Goal: Task Accomplishment & Management: Use online tool/utility

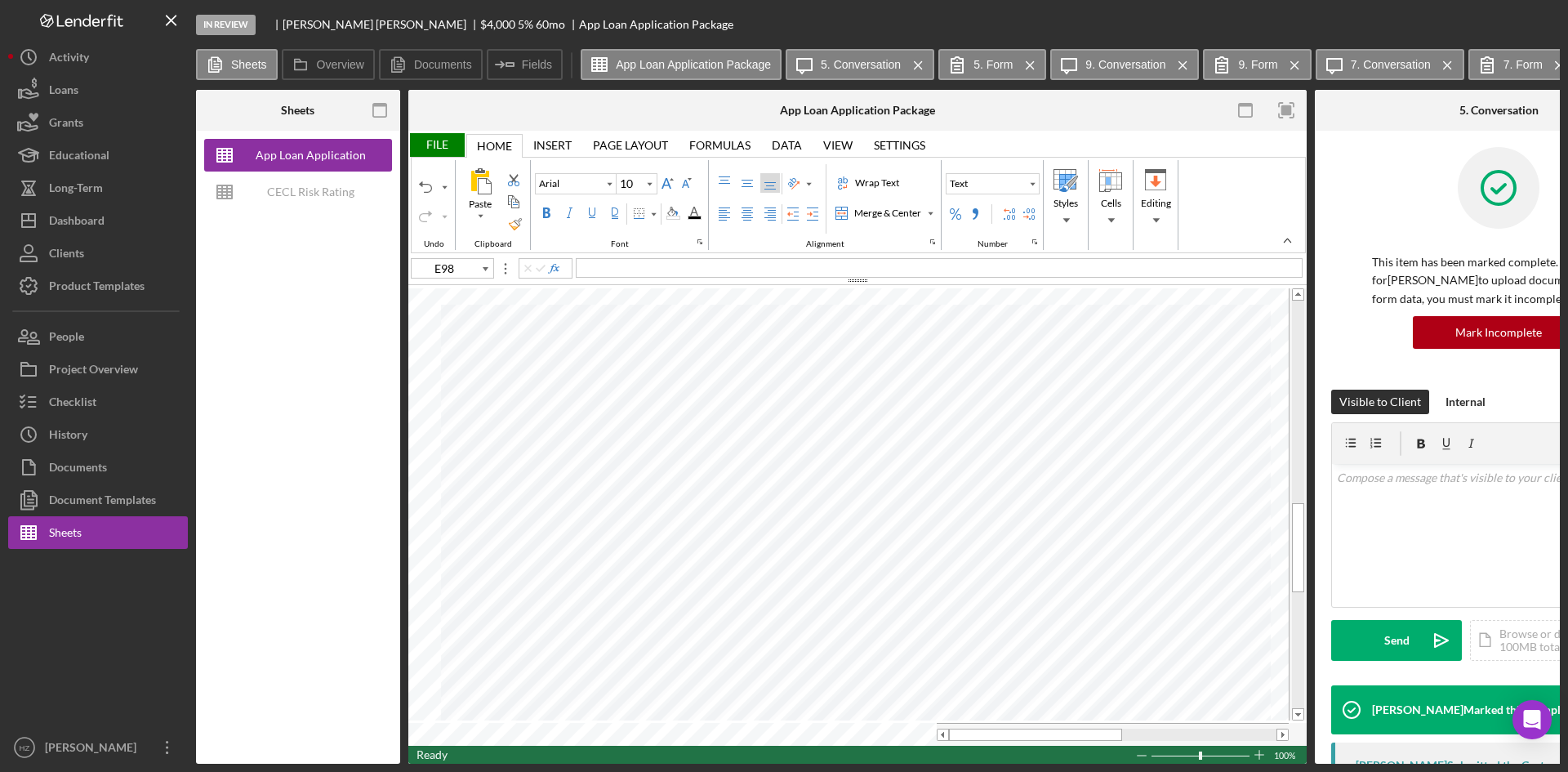
type input "I17"
type input "Calibri"
type input "11"
type input "A10"
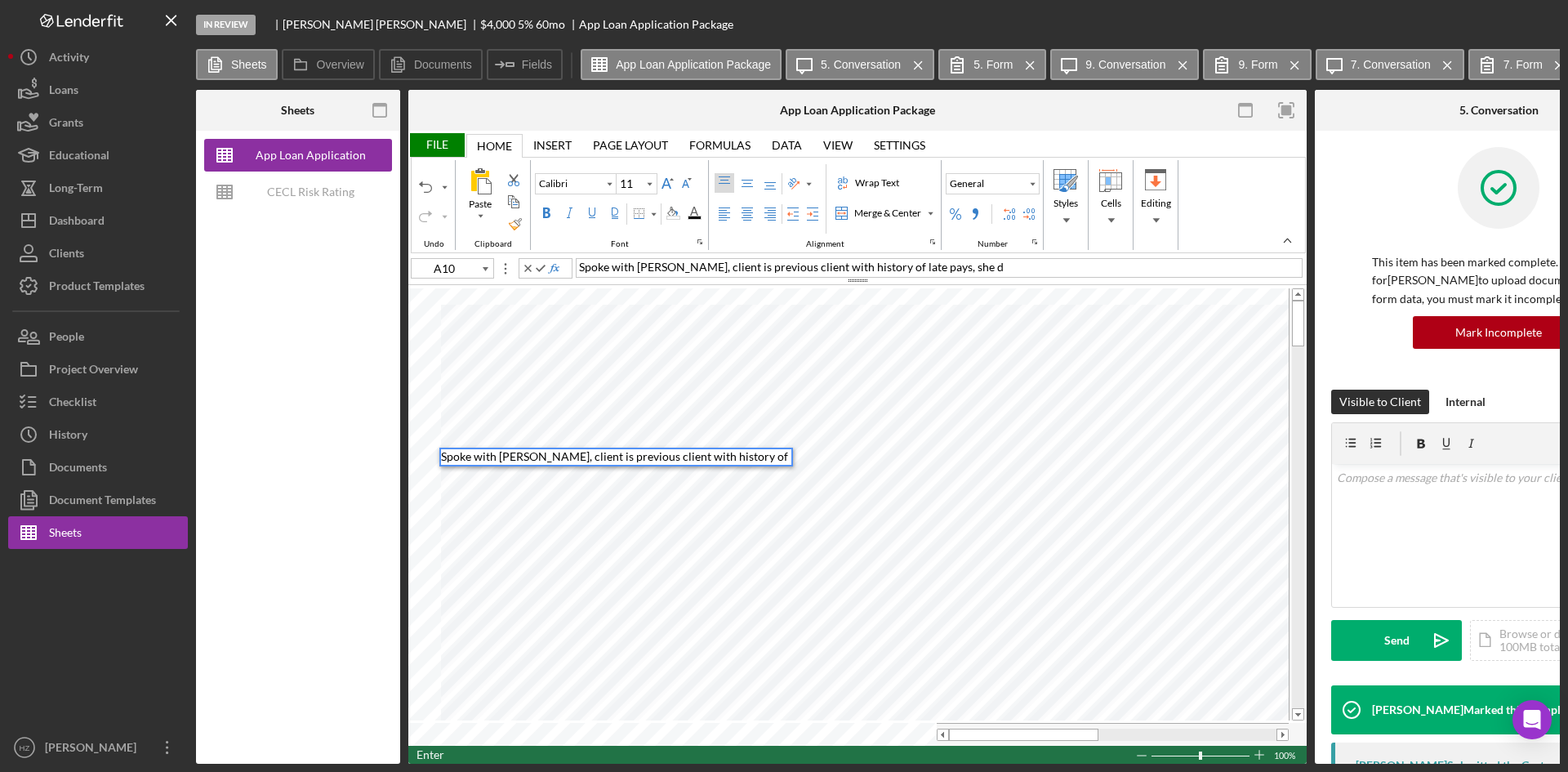
scroll to position [13, 0]
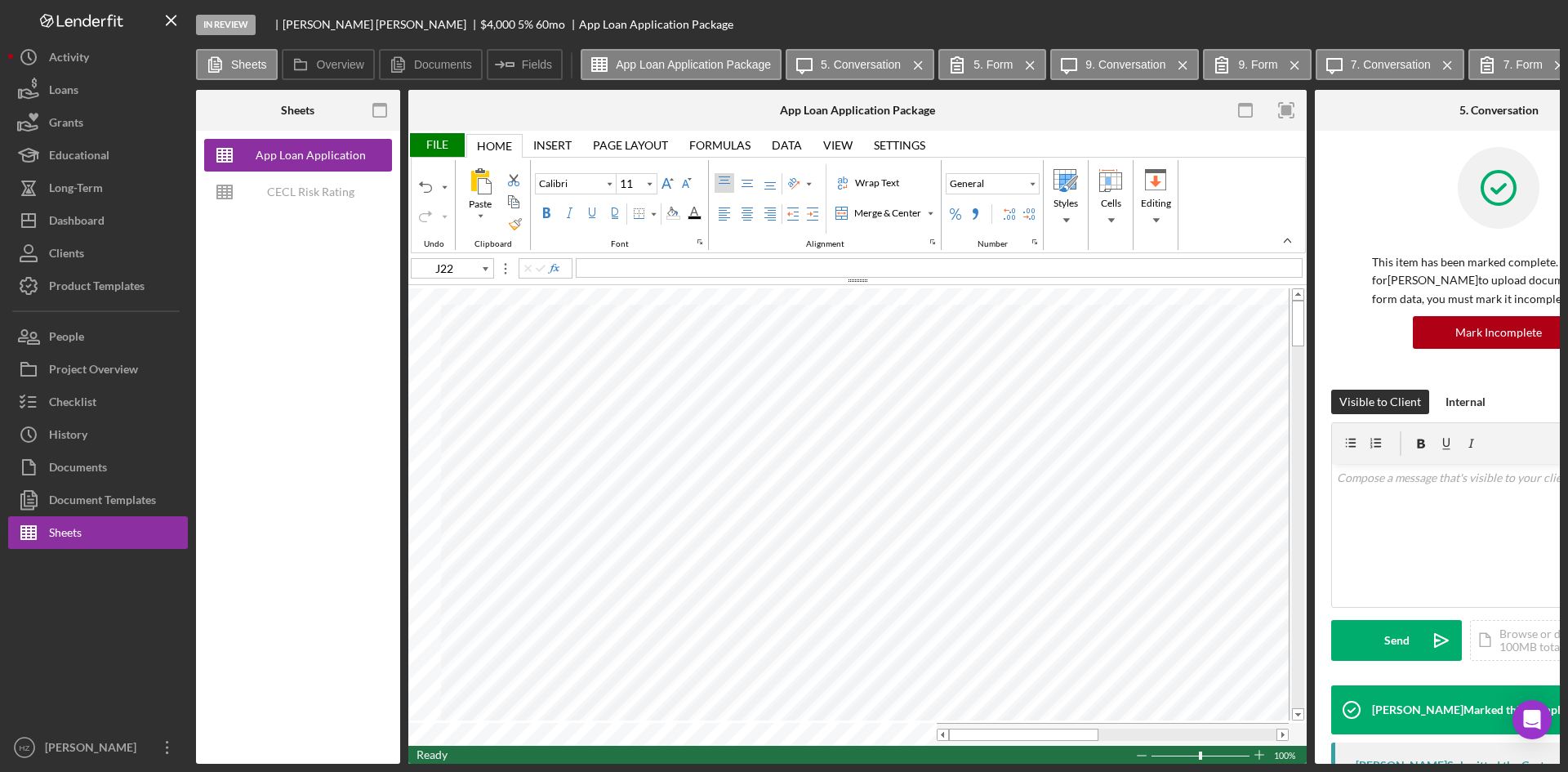
type input "A10"
click at [1039, 270] on div "Spoke with Kathy, client is previous client with history of late pays, she did …" at bounding box center [939, 267] width 727 height 20
type input "B11"
type input "G18"
click at [442, 146] on div "File" at bounding box center [437, 145] width 56 height 24
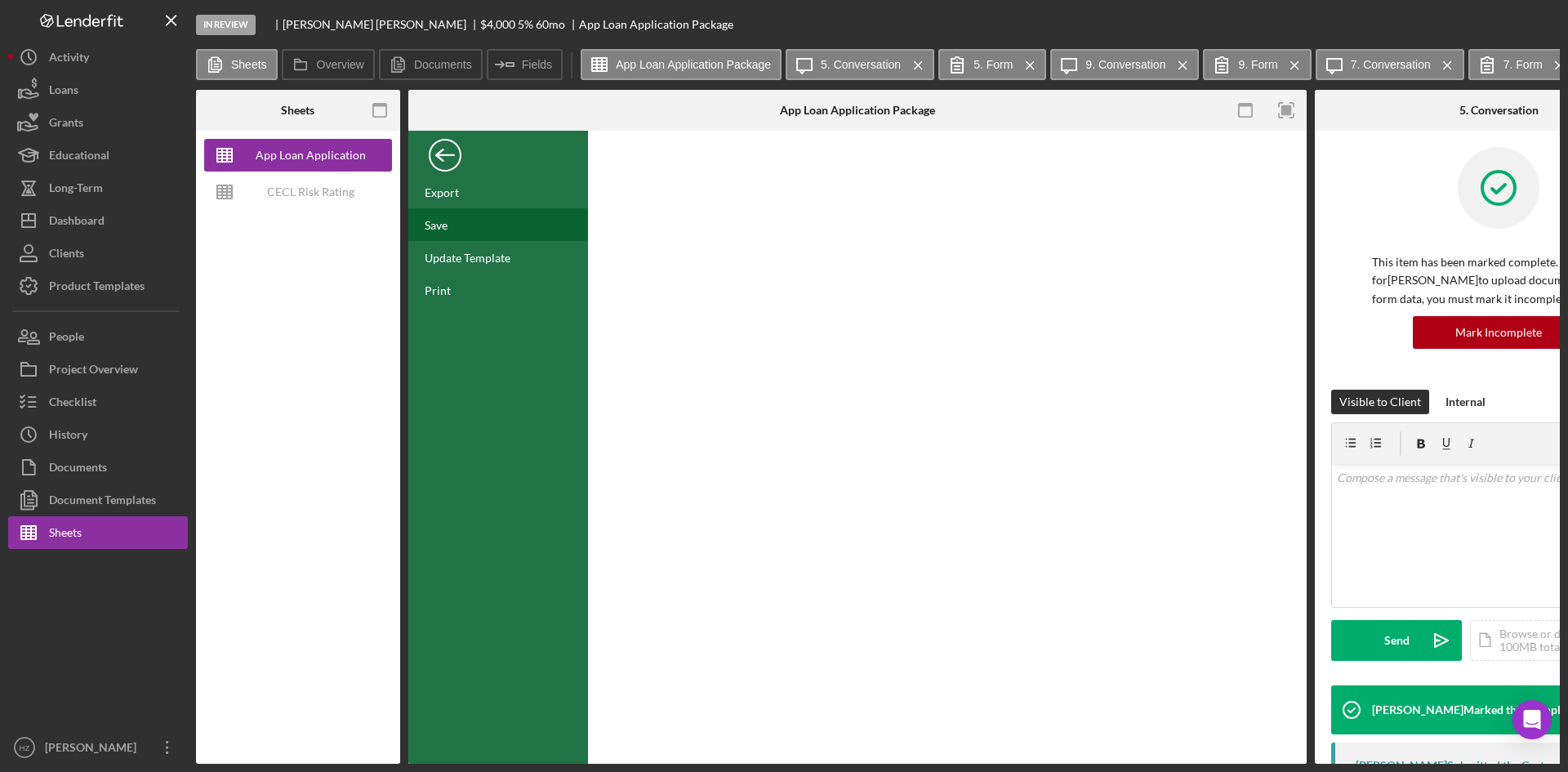
click at [432, 218] on div "Save" at bounding box center [436, 225] width 23 height 14
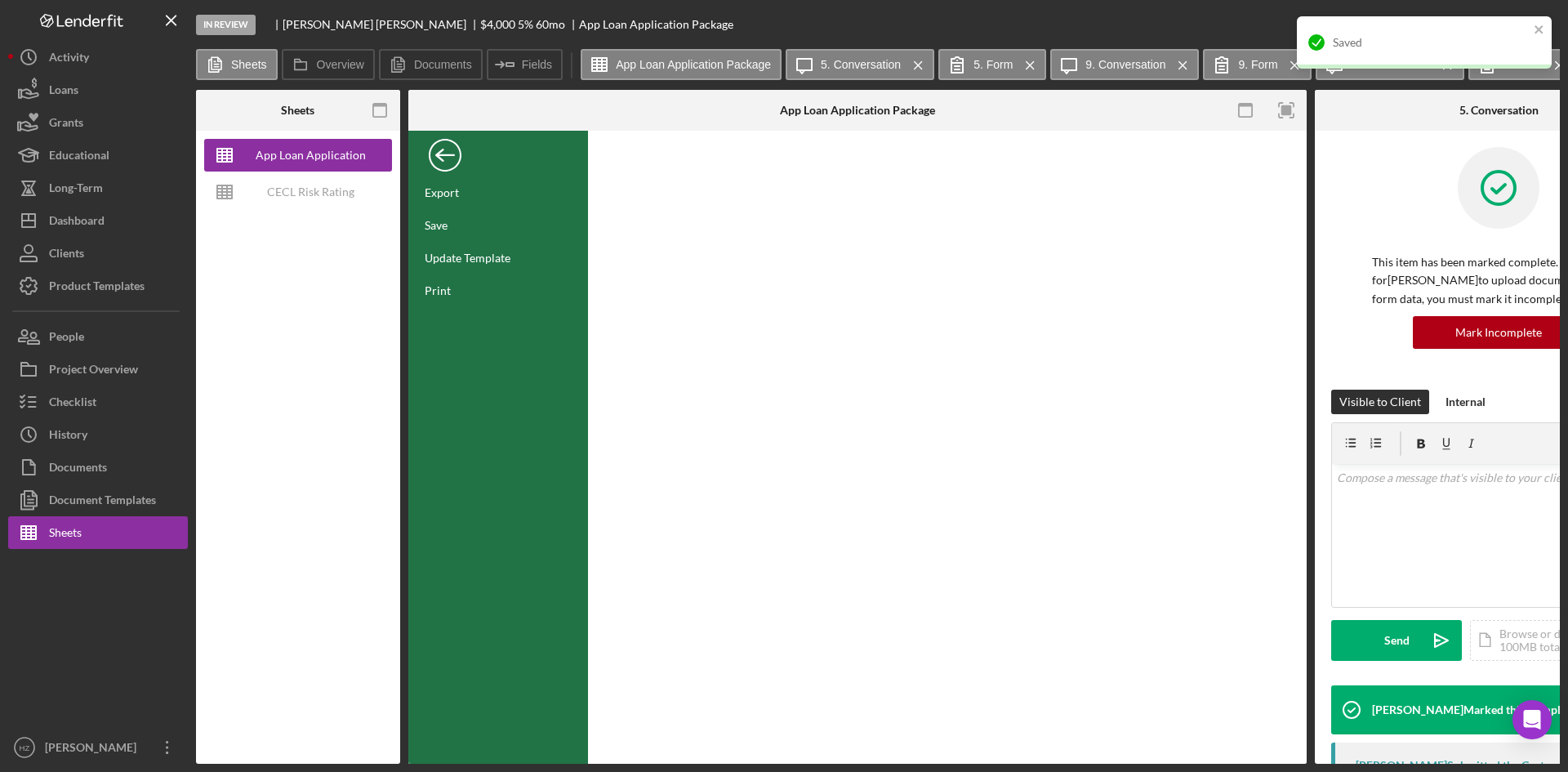
click at [444, 159] on div "Back" at bounding box center [445, 151] width 32 height 32
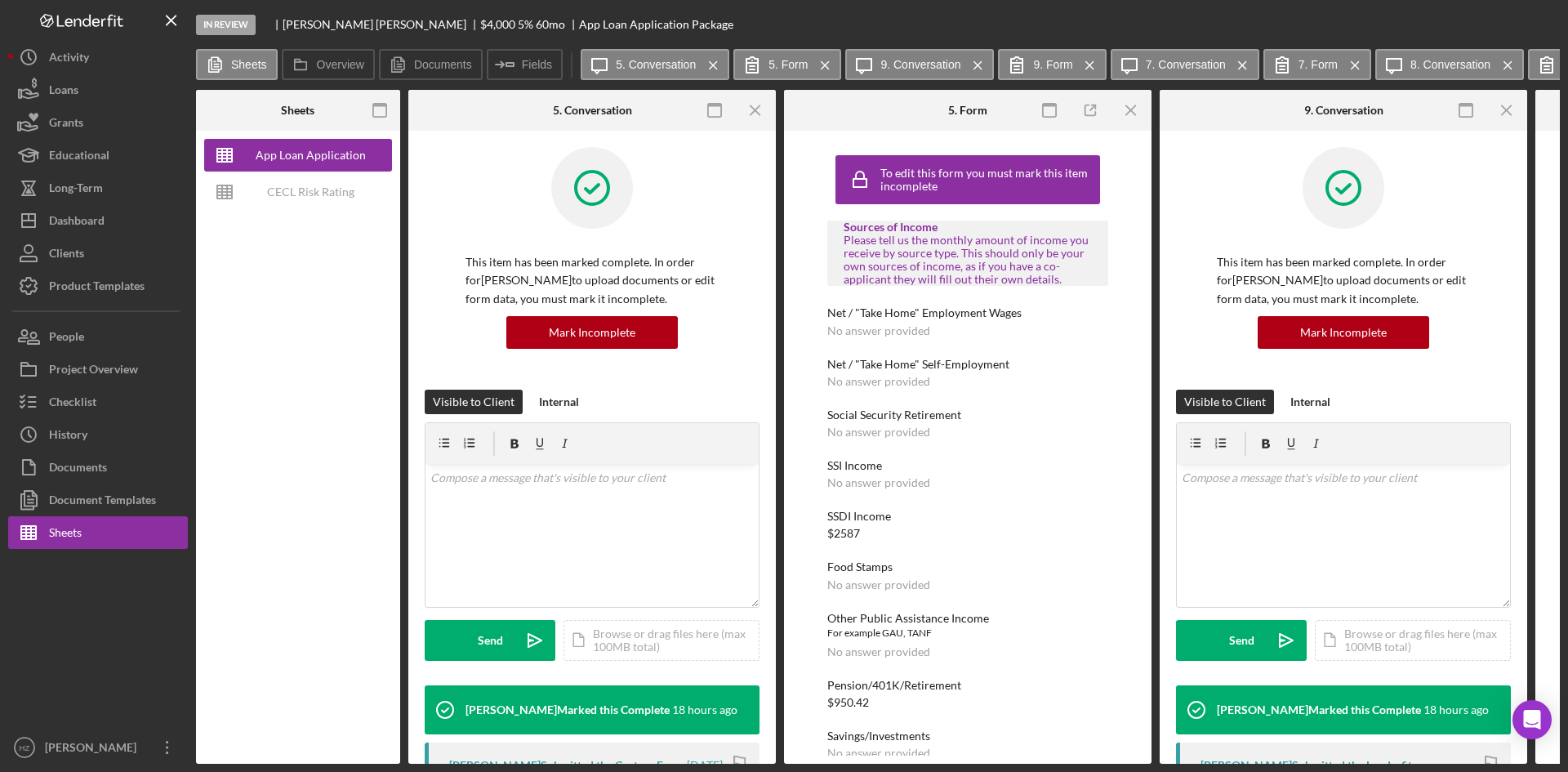
type input "Calibri"
type input "11"
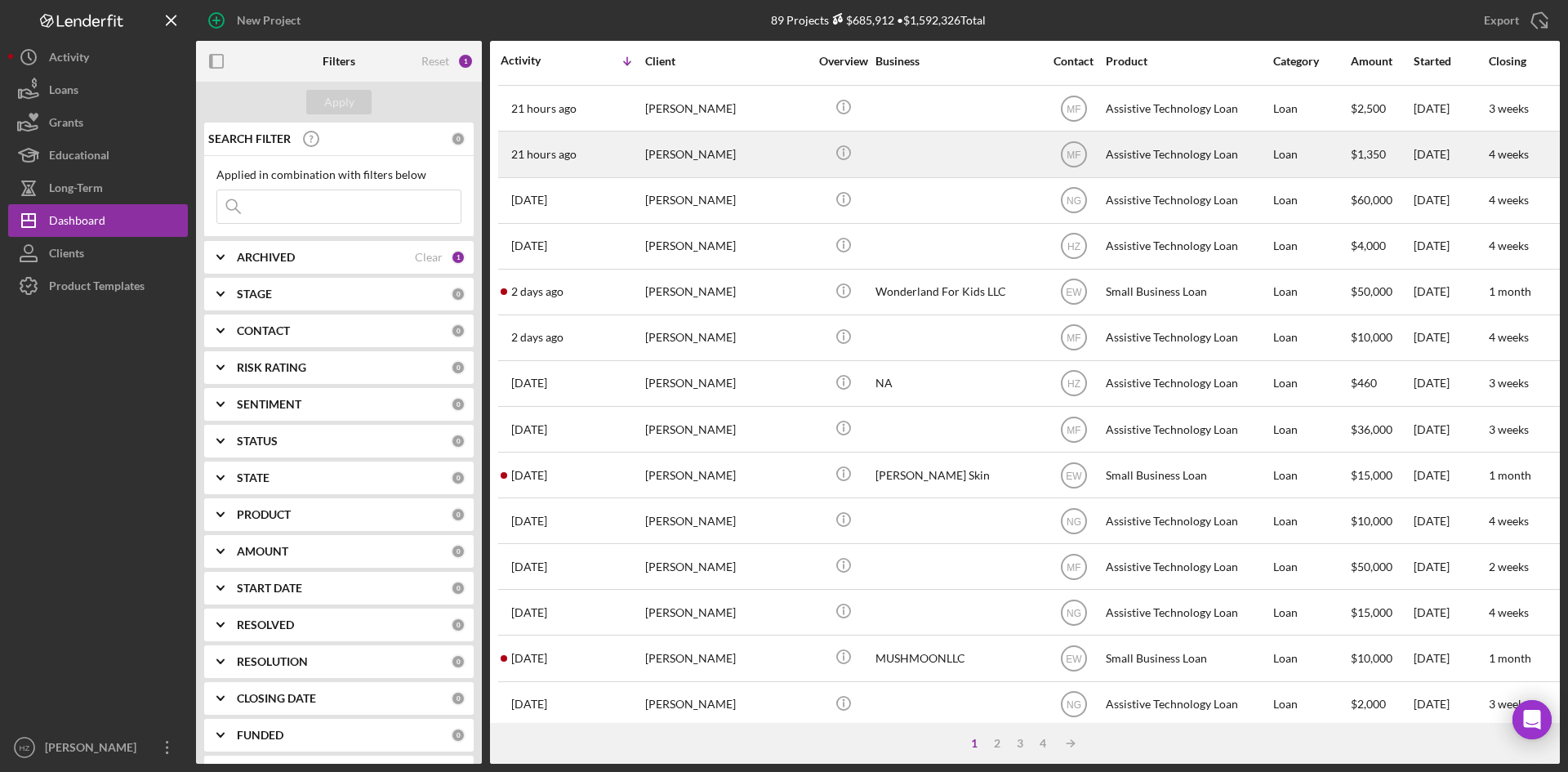
scroll to position [525, 0]
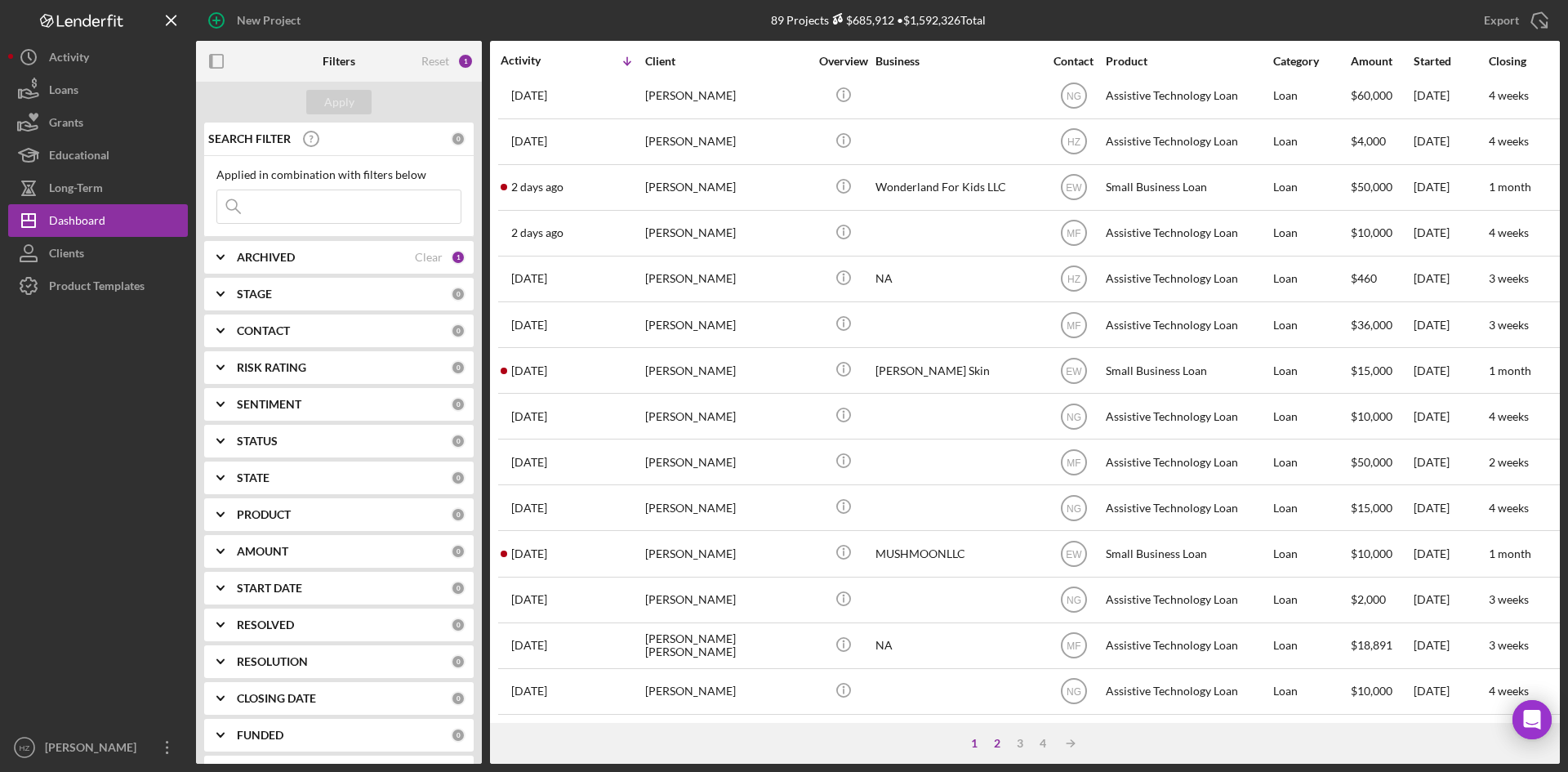
click at [996, 745] on div "2" at bounding box center [997, 742] width 23 height 13
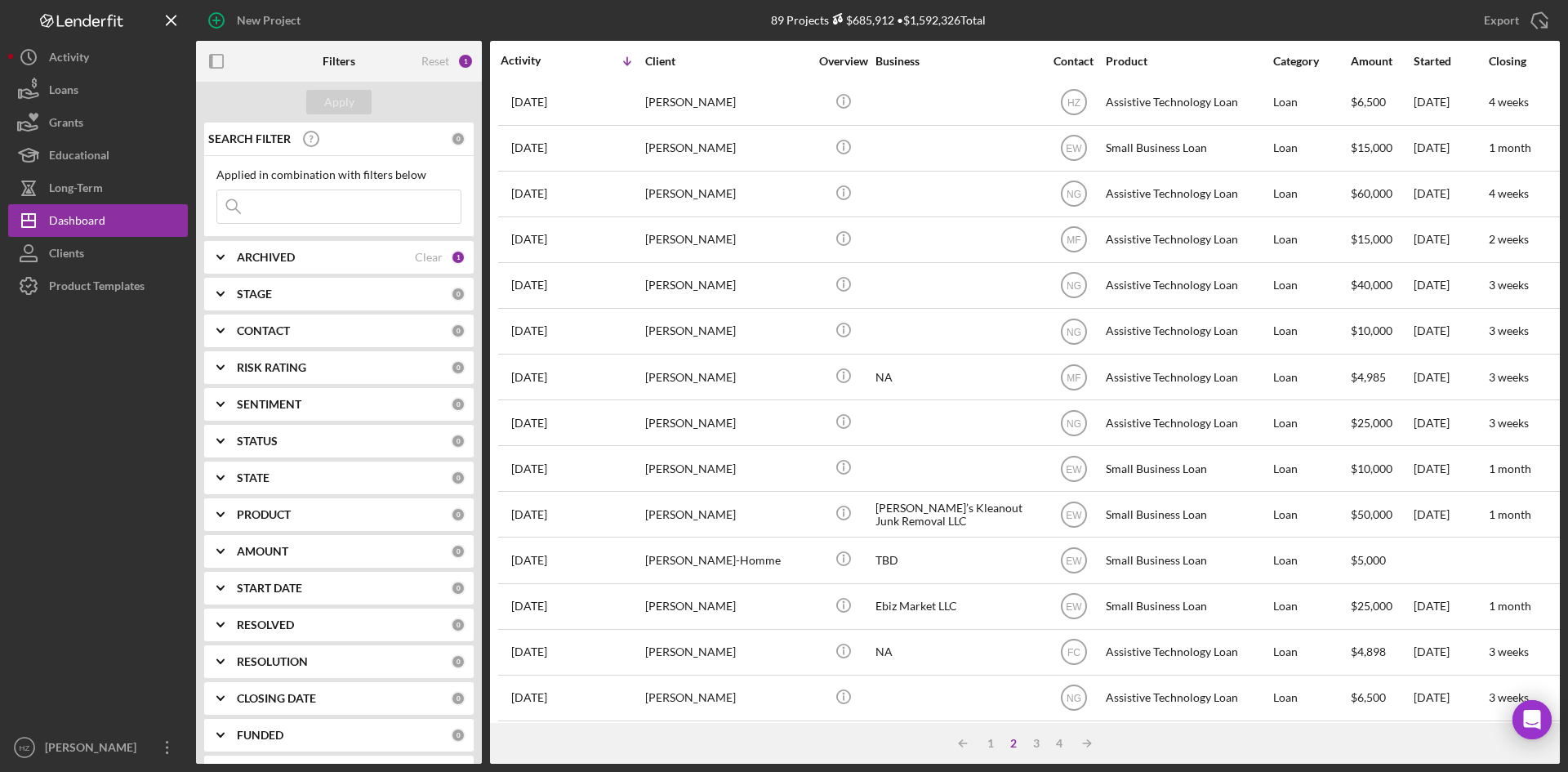
scroll to position [0, 0]
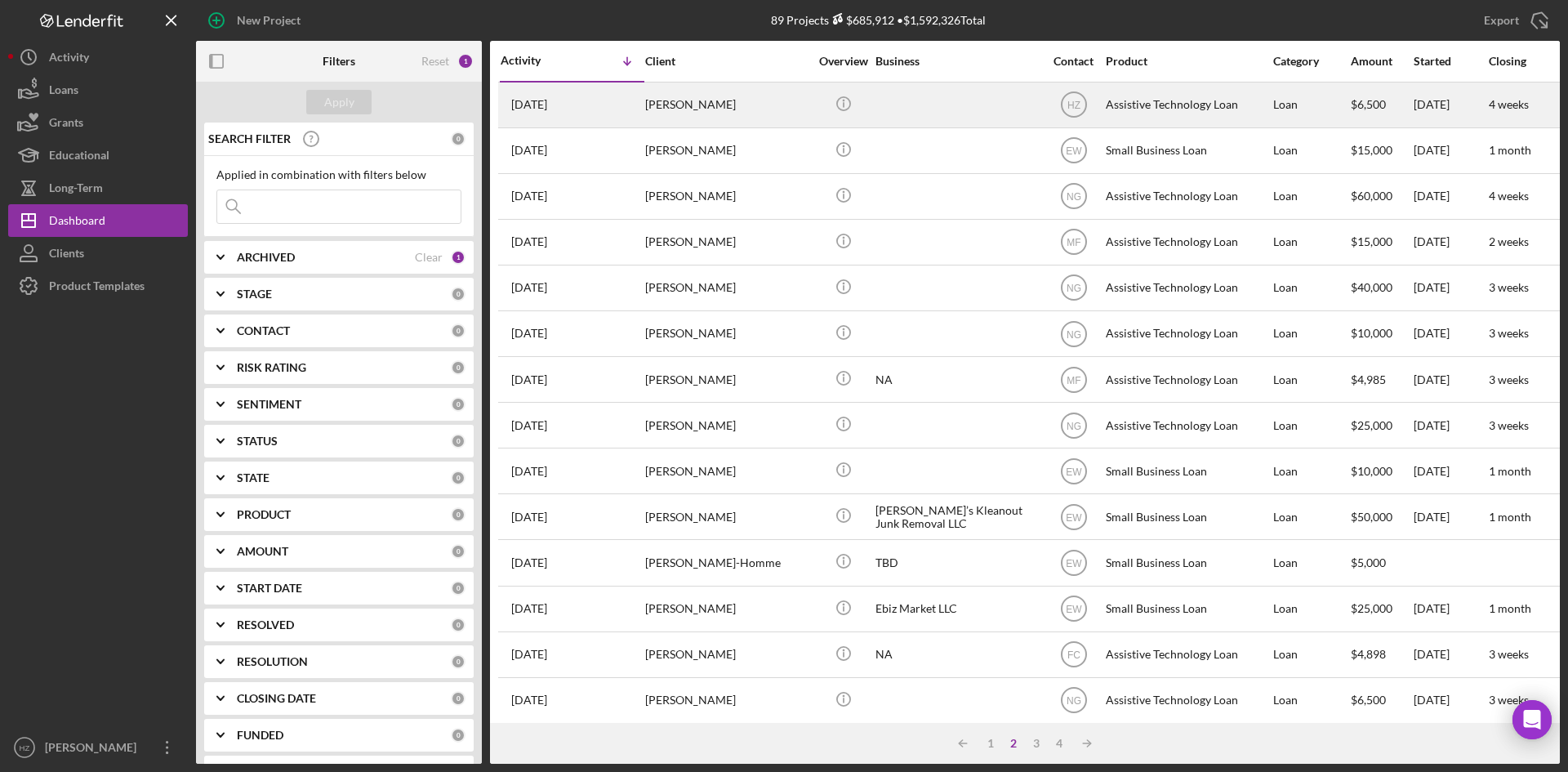
click at [681, 107] on div "[PERSON_NAME]" at bounding box center [727, 105] width 163 height 43
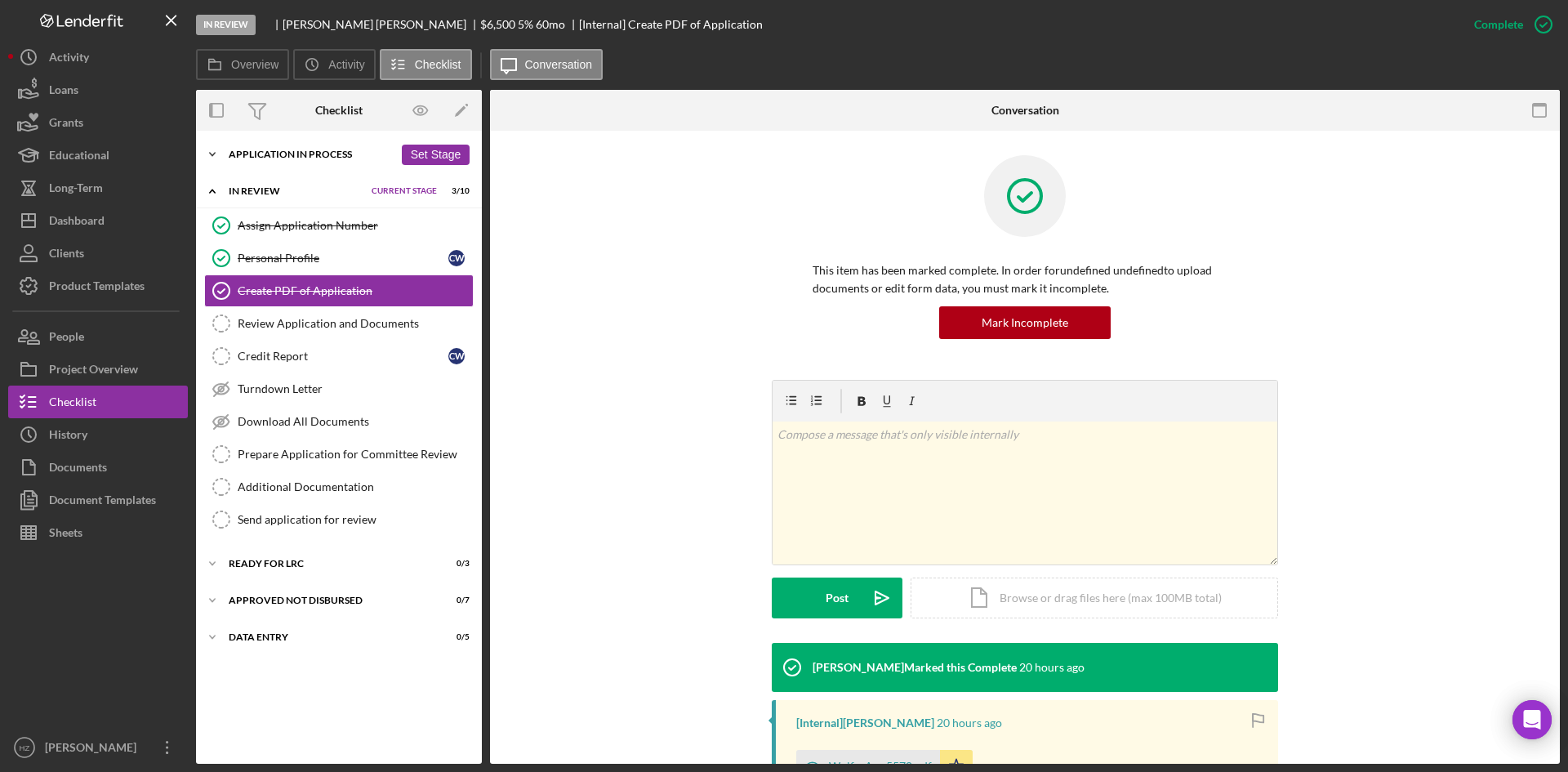
click at [214, 152] on icon "Icon/Expander" at bounding box center [212, 154] width 32 height 32
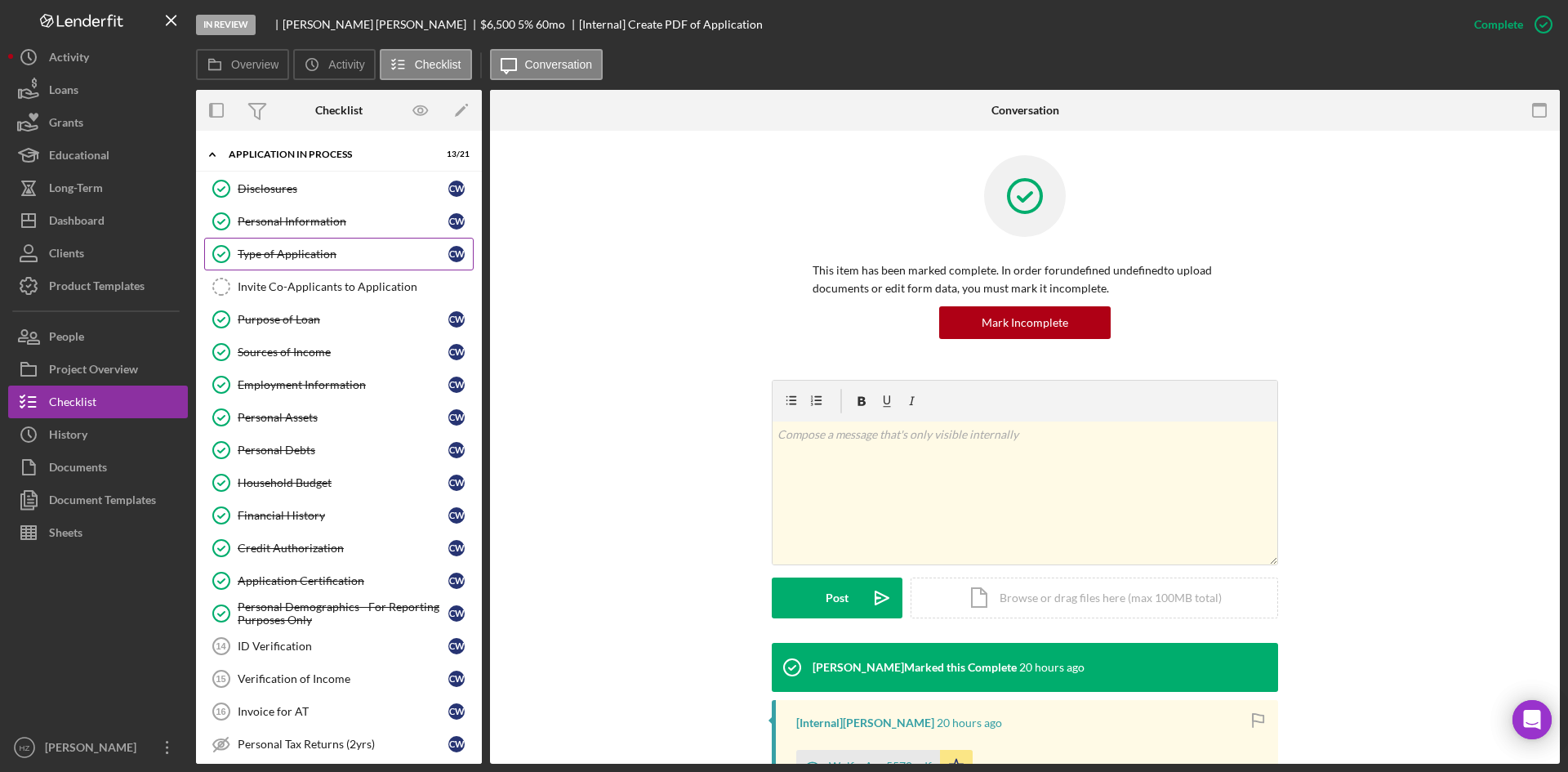
click at [289, 263] on link "Type of Application Type of Application C W" at bounding box center [339, 254] width 270 height 32
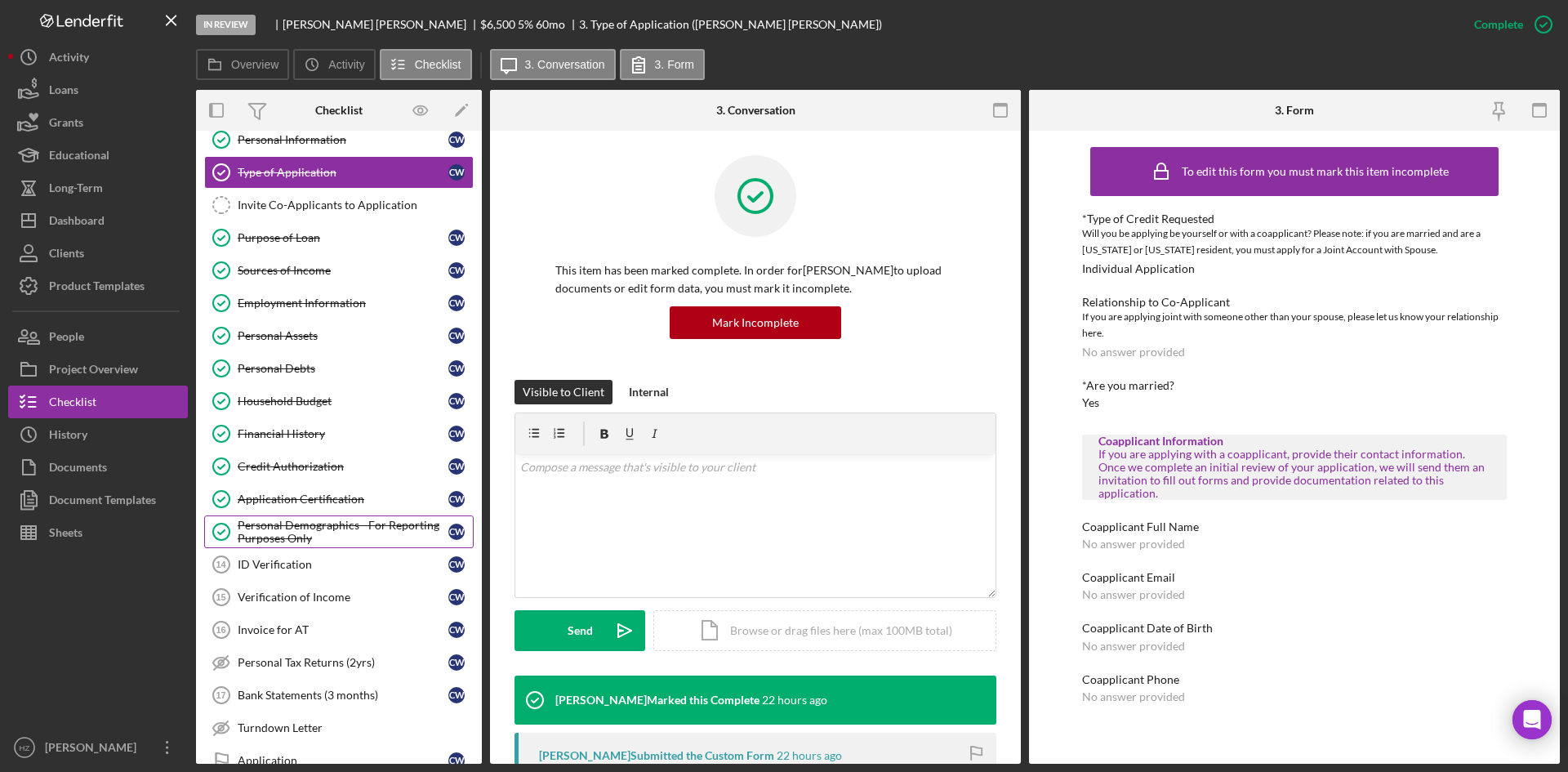
scroll to position [163, 0]
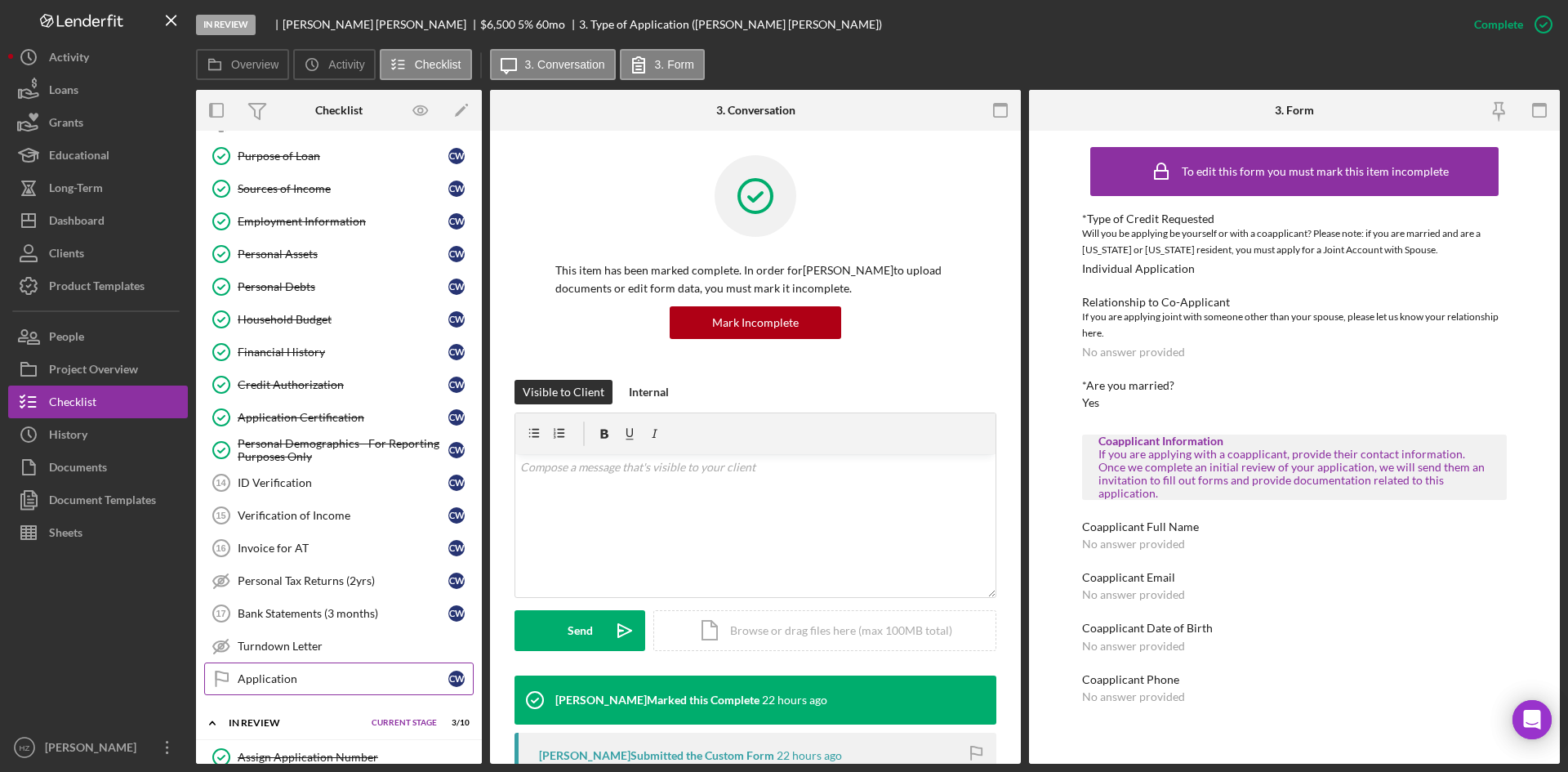
click at [278, 685] on div "Application" at bounding box center [343, 678] width 211 height 13
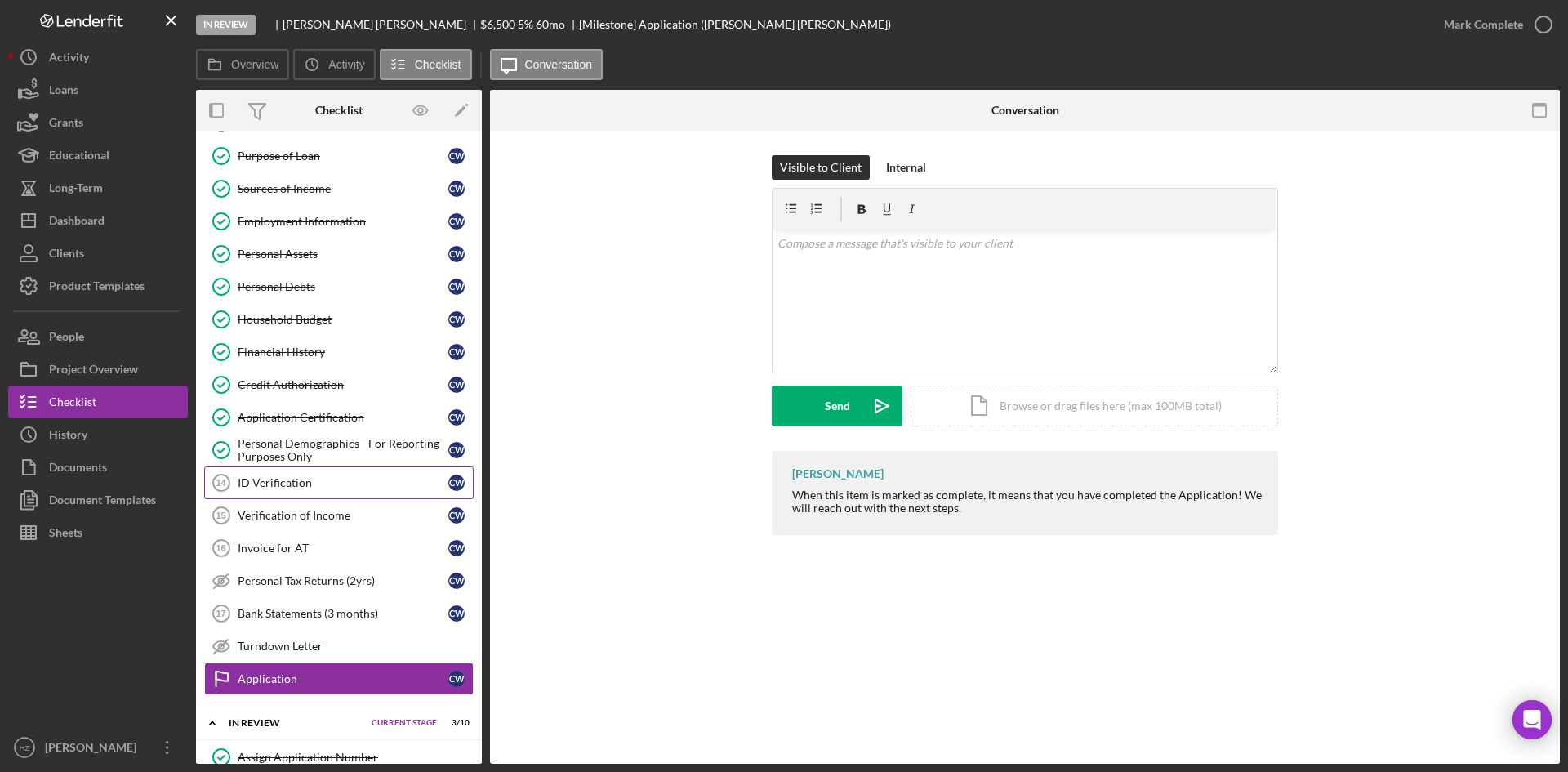
click at [278, 484] on div "ID Verification" at bounding box center [343, 482] width 211 height 13
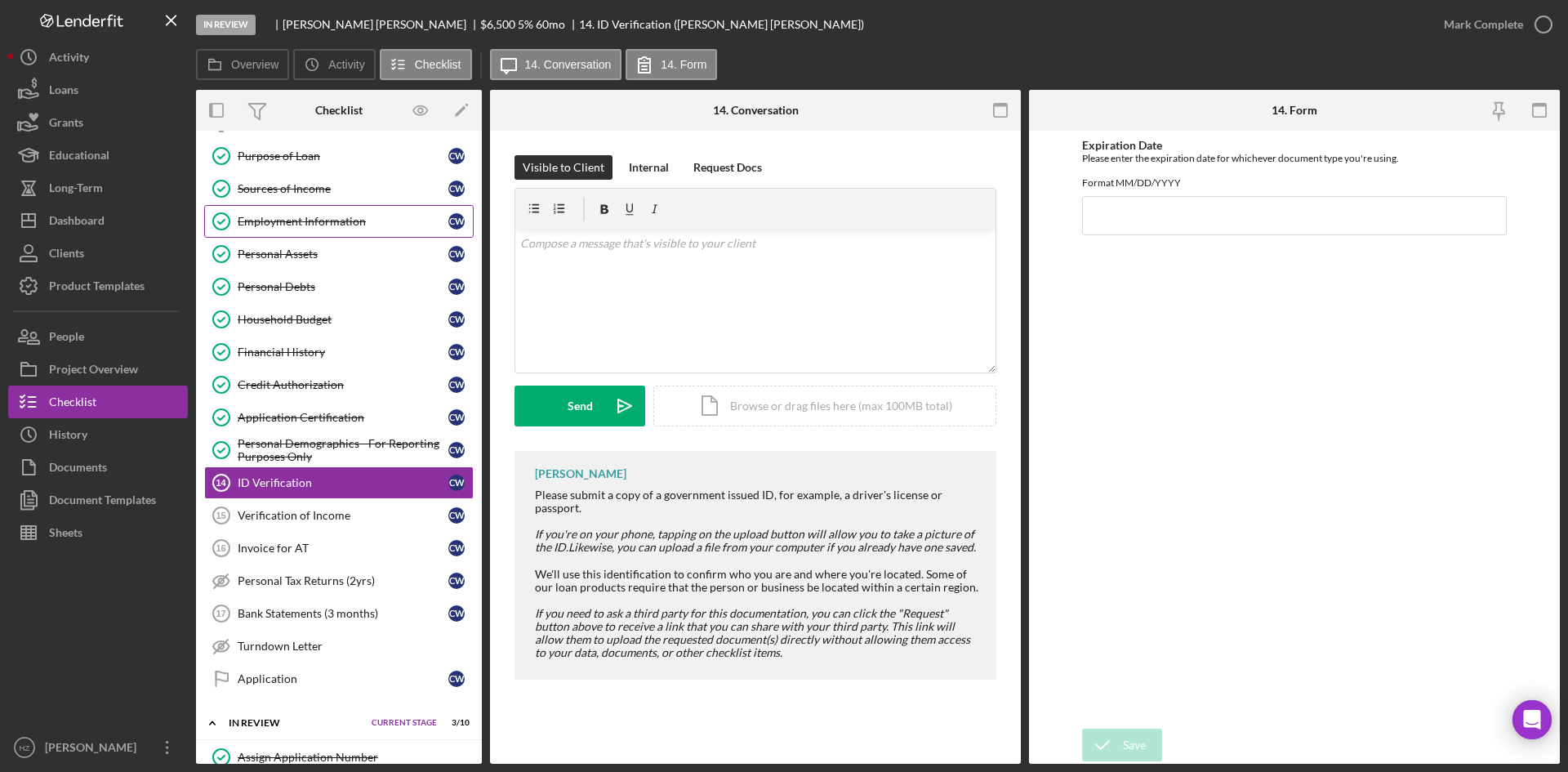
click at [289, 226] on div "Employment Information" at bounding box center [343, 220] width 211 height 13
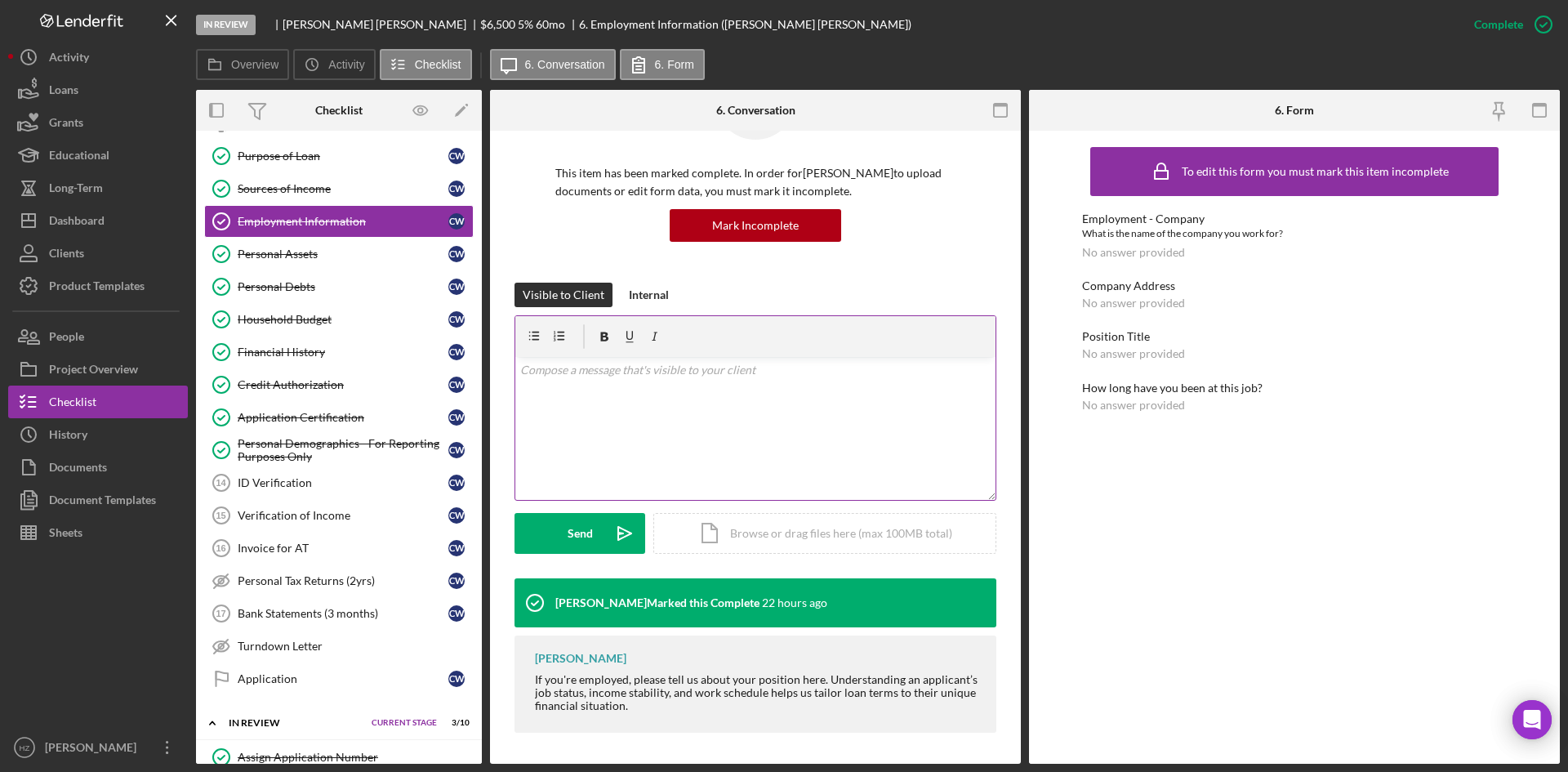
scroll to position [99, 0]
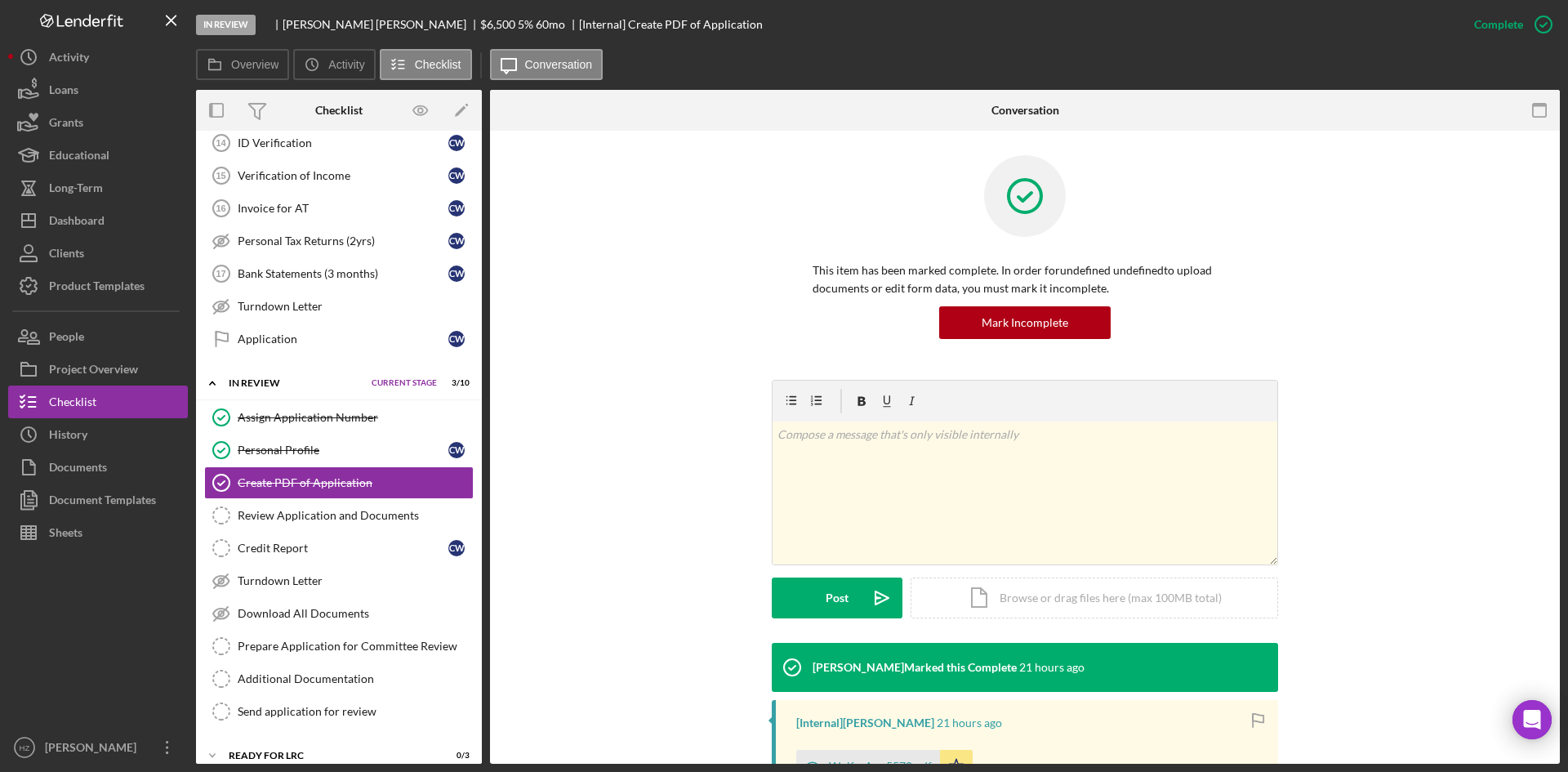
scroll to position [539, 0]
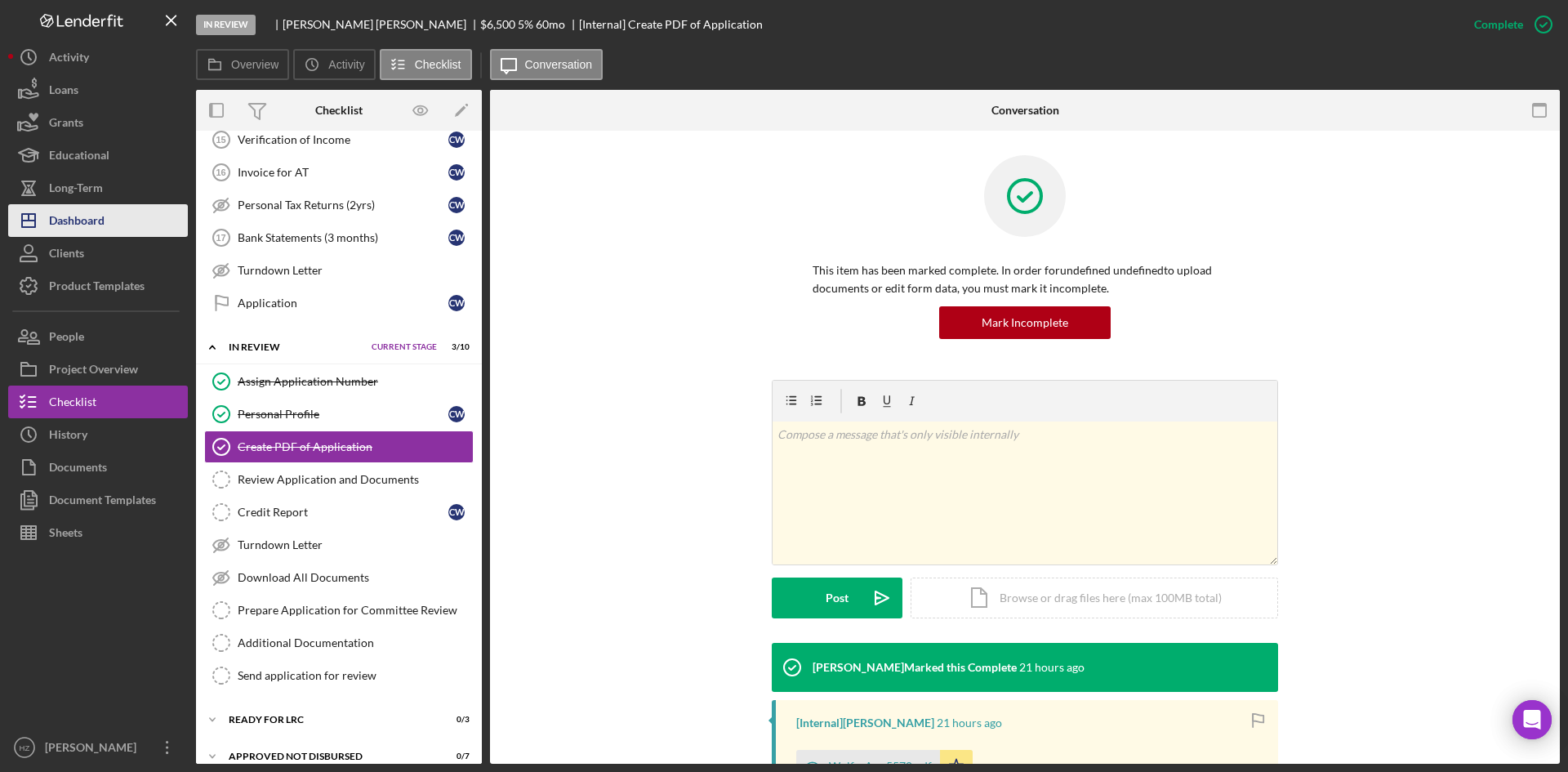
click at [83, 215] on div "Dashboard" at bounding box center [77, 222] width 55 height 37
